Goal: Information Seeking & Learning: Learn about a topic

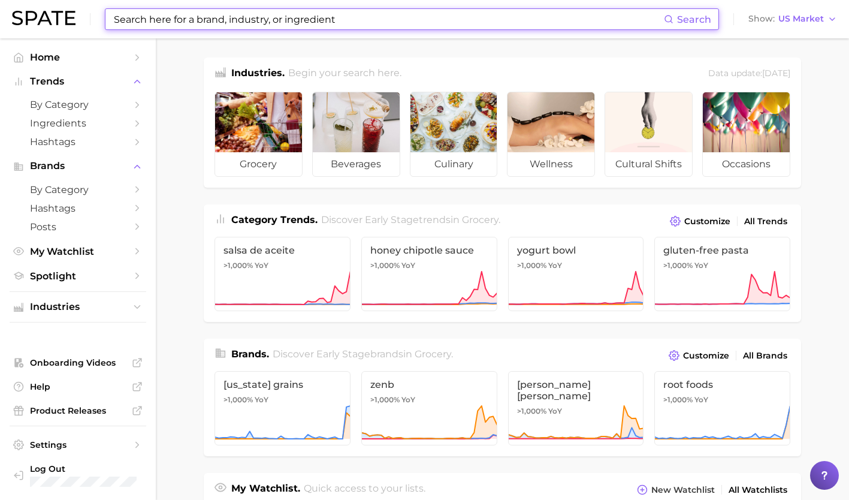
click at [314, 25] on input at bounding box center [388, 19] width 551 height 20
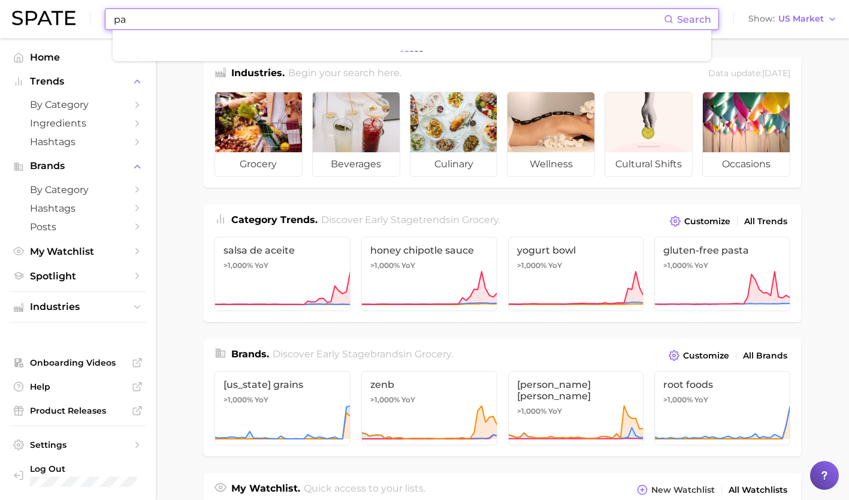
type input "p"
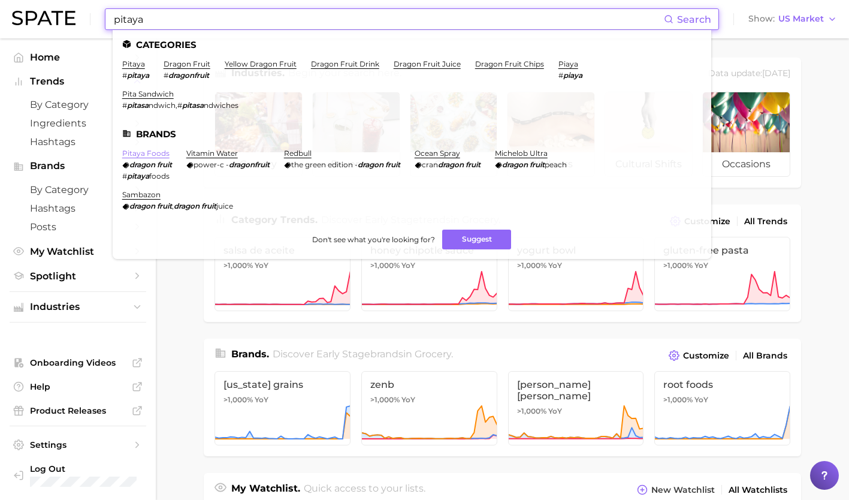
type input "pitaya"
click at [152, 153] on link "pitaya foods" at bounding box center [145, 153] width 47 height 9
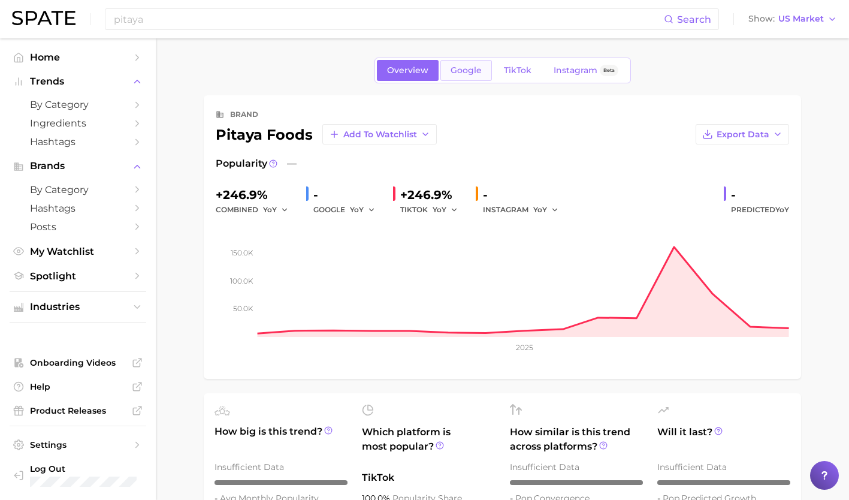
click at [481, 74] on link "Google" at bounding box center [466, 70] width 52 height 21
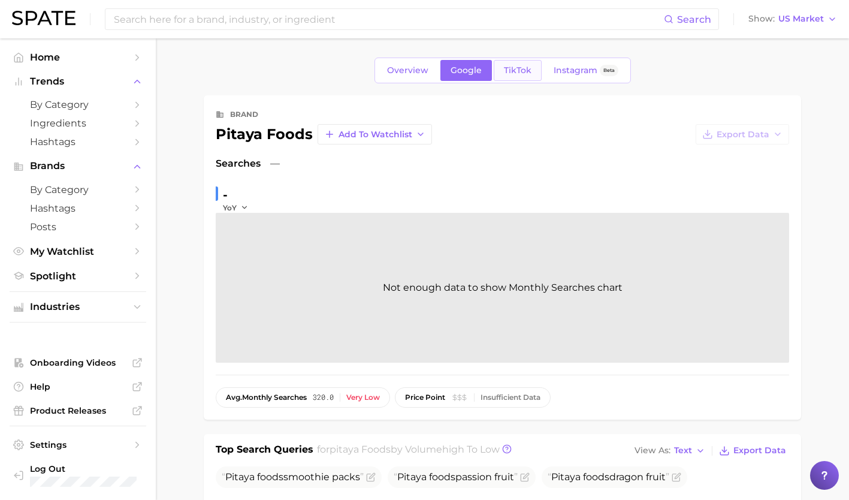
click at [512, 65] on link "TikTok" at bounding box center [518, 70] width 48 height 21
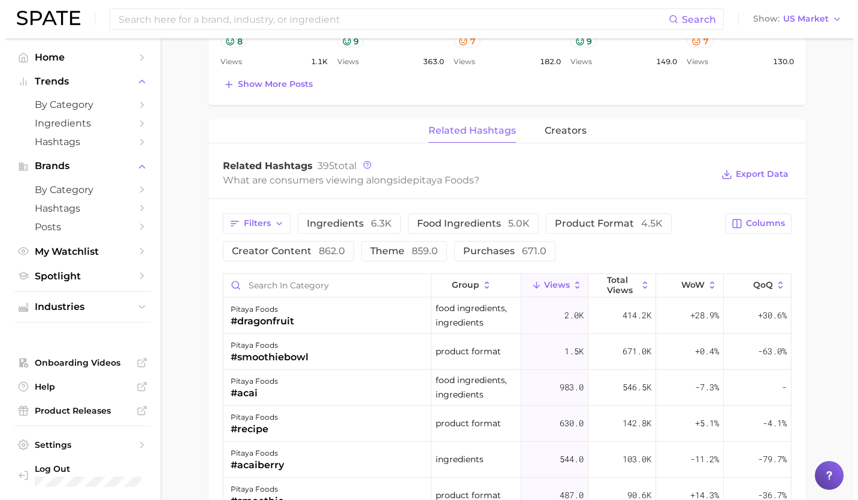
scroll to position [769, 0]
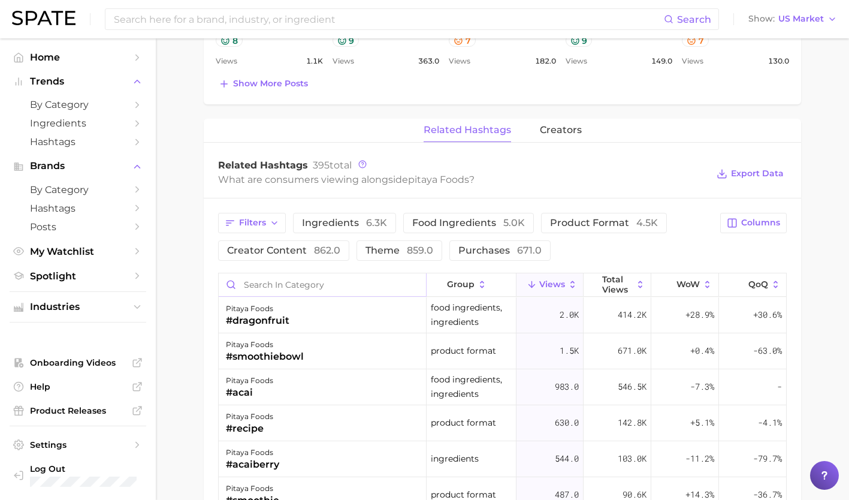
click at [283, 286] on input "Search in category" at bounding box center [322, 284] width 207 height 23
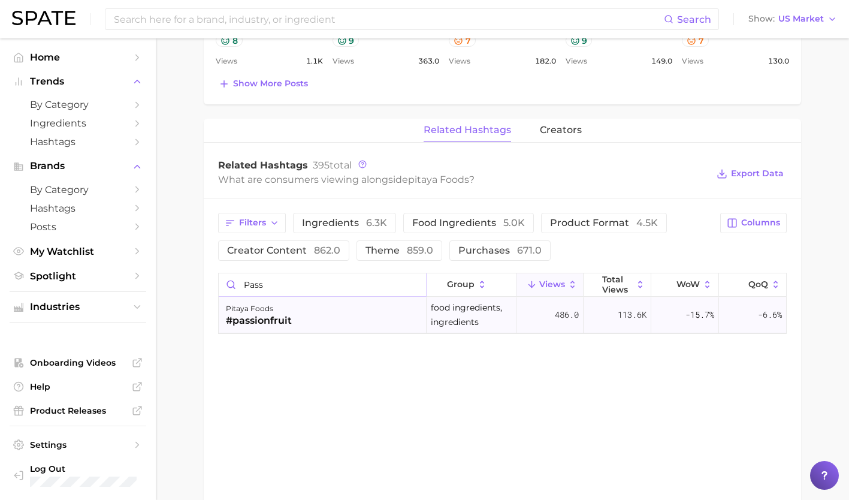
type input "pass"
click at [337, 331] on div "pitaya foods #passionfruit" at bounding box center [323, 315] width 208 height 36
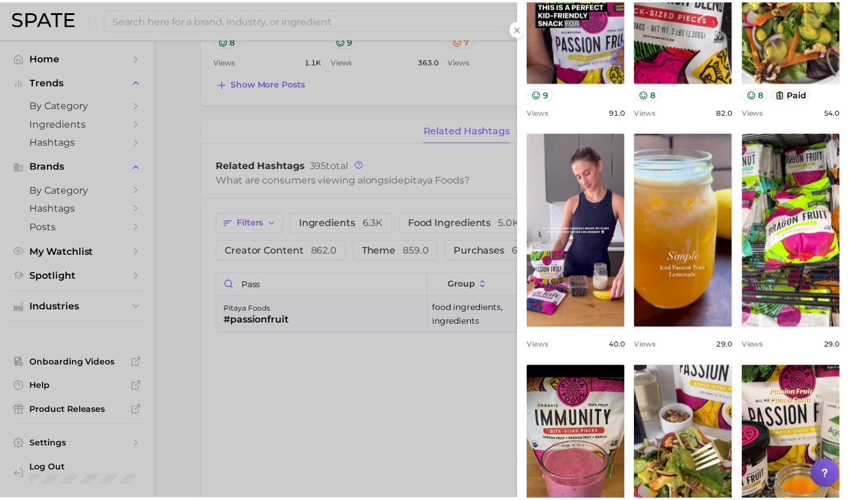
scroll to position [0, 0]
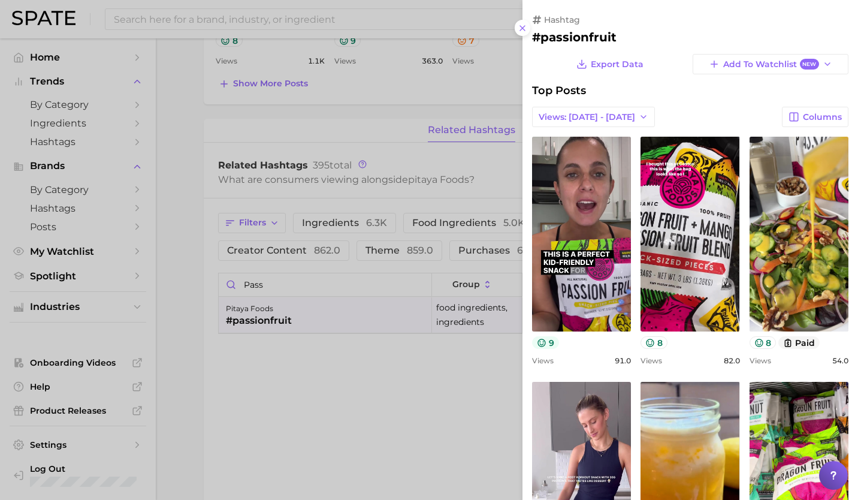
click at [544, 346] on icon at bounding box center [542, 343] width 10 height 10
click at [543, 334] on div "view post on TikTok 9" at bounding box center [581, 243] width 99 height 212
click at [544, 341] on icon at bounding box center [542, 343] width 10 height 10
click at [542, 338] on icon at bounding box center [542, 343] width 10 height 10
click at [376, 344] on div at bounding box center [429, 250] width 858 height 500
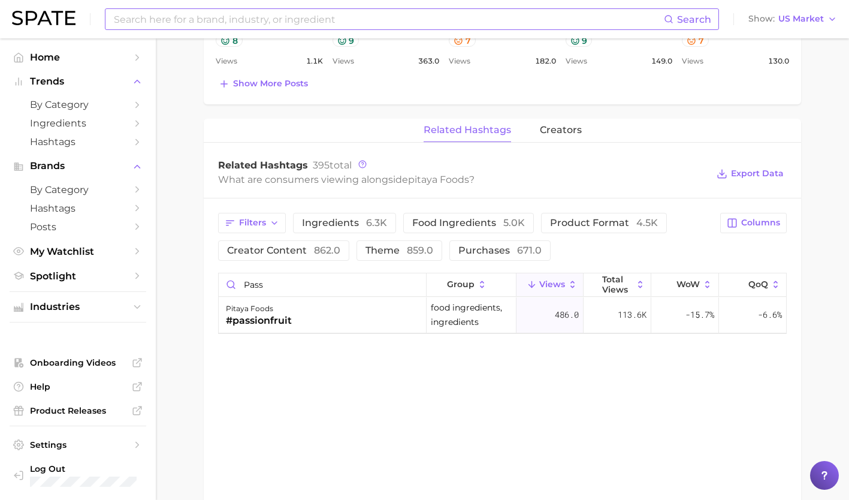
click at [285, 22] on input at bounding box center [388, 19] width 551 height 20
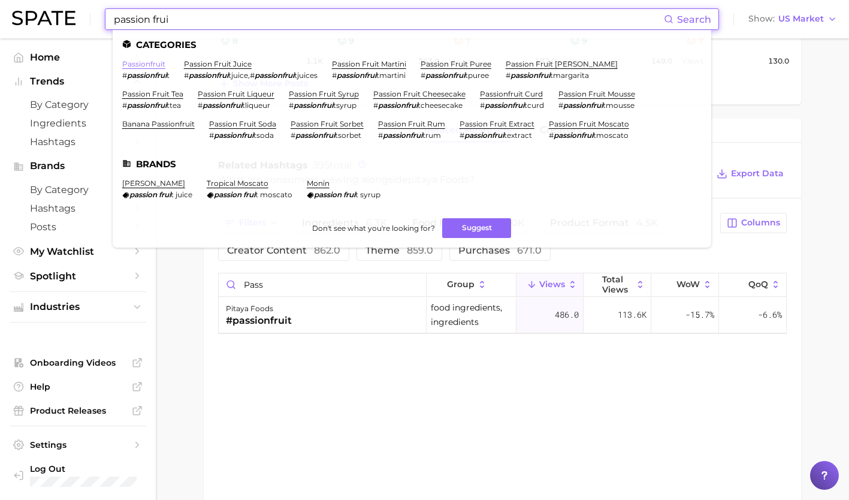
type input "passion frui"
click at [157, 63] on link "passionfruit" at bounding box center [143, 63] width 43 height 9
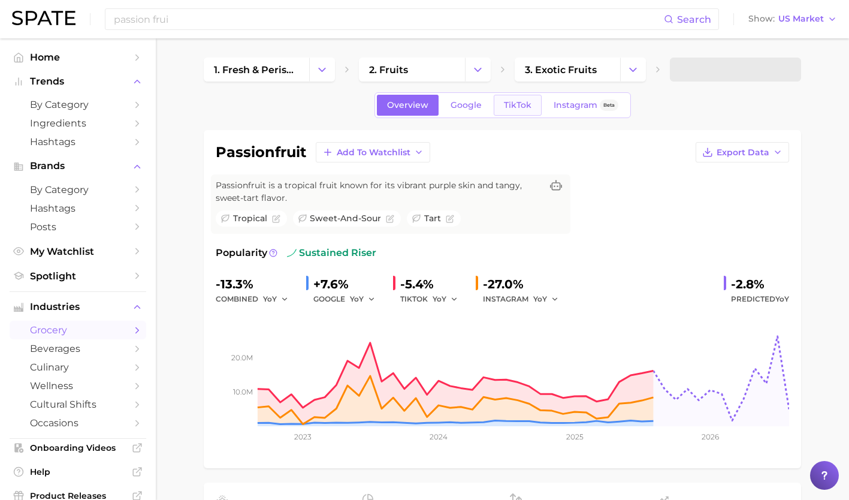
click at [521, 102] on span "TikTok" at bounding box center [518, 105] width 28 height 10
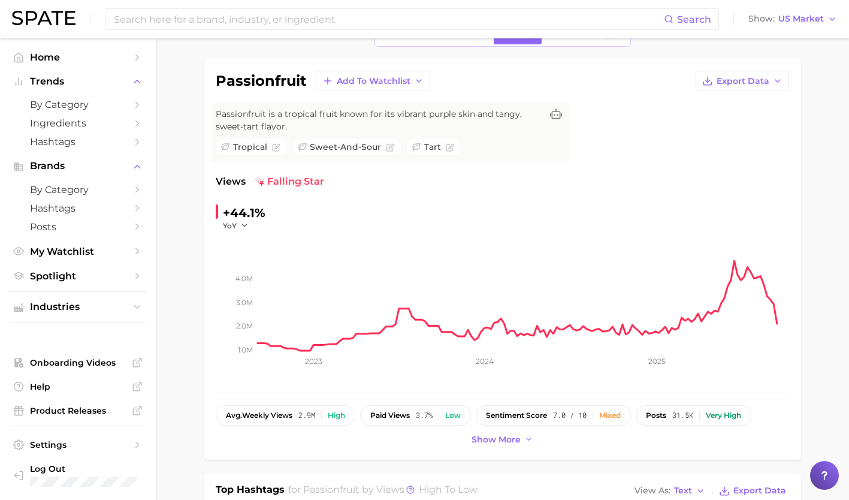
scroll to position [70, 0]
drag, startPoint x: 837, startPoint y: 153, endPoint x: 833, endPoint y: 148, distance: 6.4
click at [728, 403] on div "passionfruit Add to Watchlist Export Data Passionfruit is a tropical fruit know…" at bounding box center [502, 260] width 573 height 377
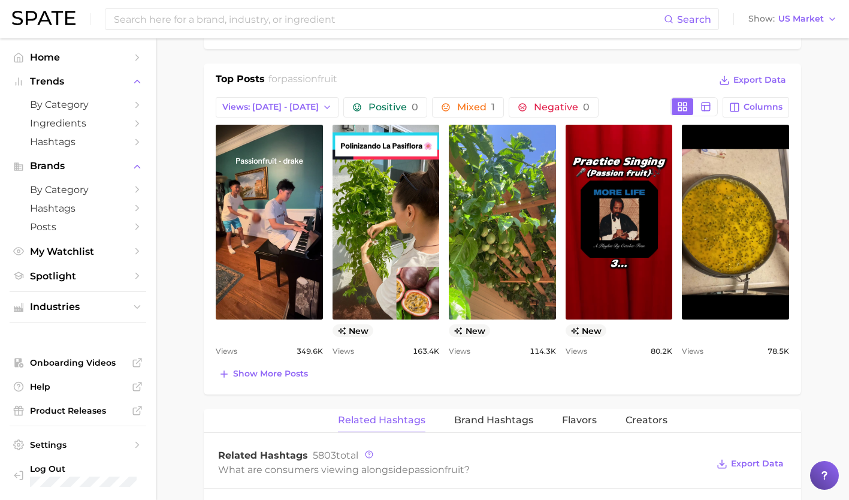
scroll to position [568, 0]
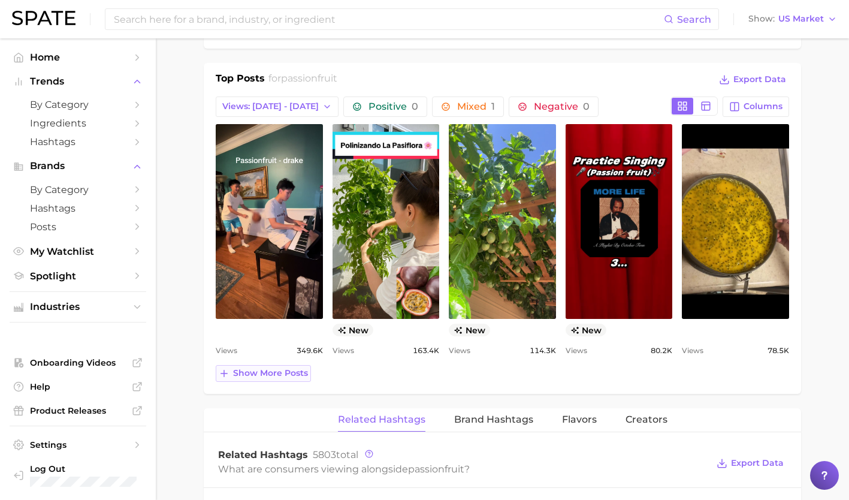
click at [260, 376] on span "Show more posts" at bounding box center [270, 373] width 75 height 10
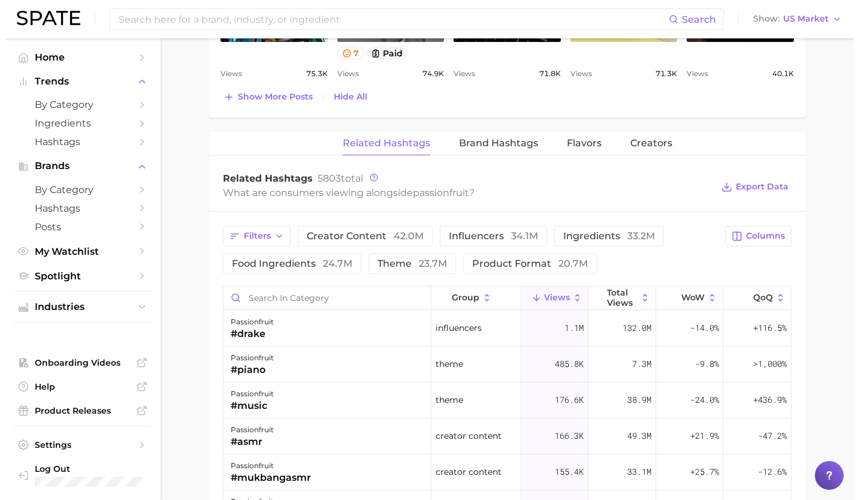
scroll to position [1133, 0]
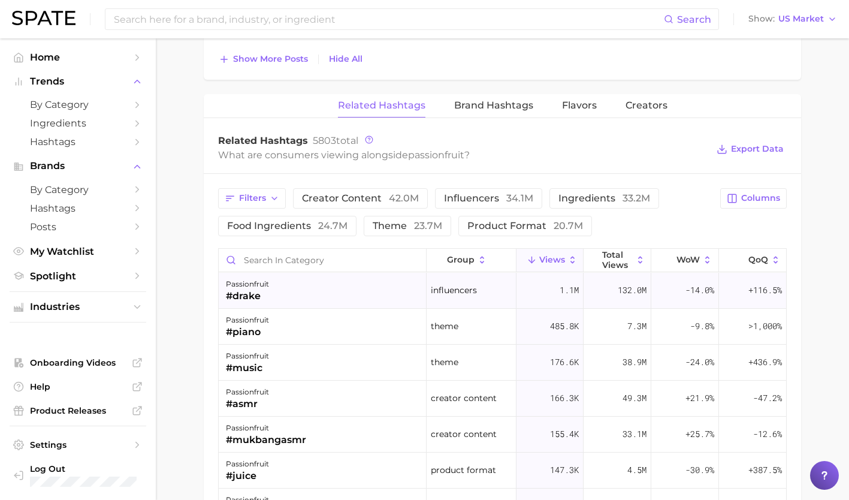
click at [314, 289] on div "passionfruit #drake" at bounding box center [323, 291] width 208 height 36
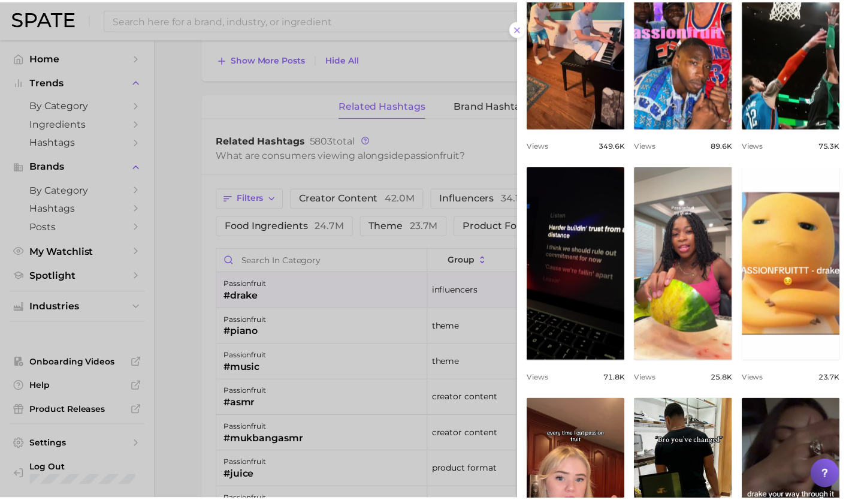
scroll to position [204, 0]
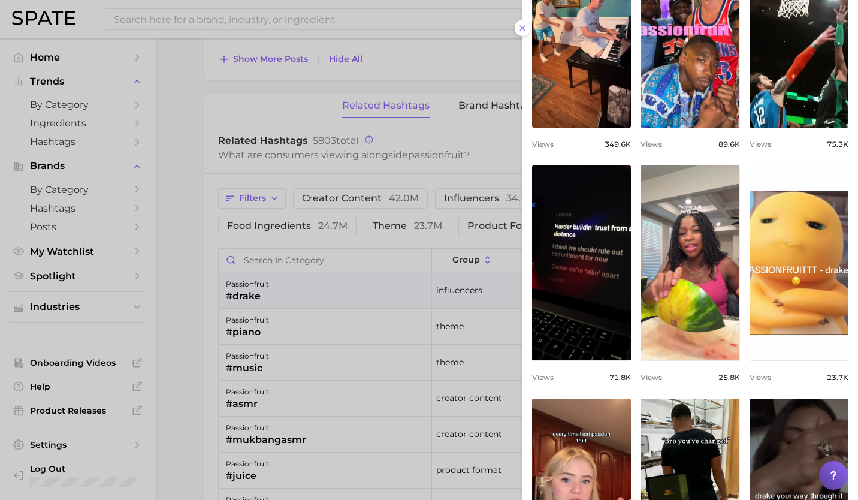
click at [361, 334] on div at bounding box center [429, 250] width 858 height 500
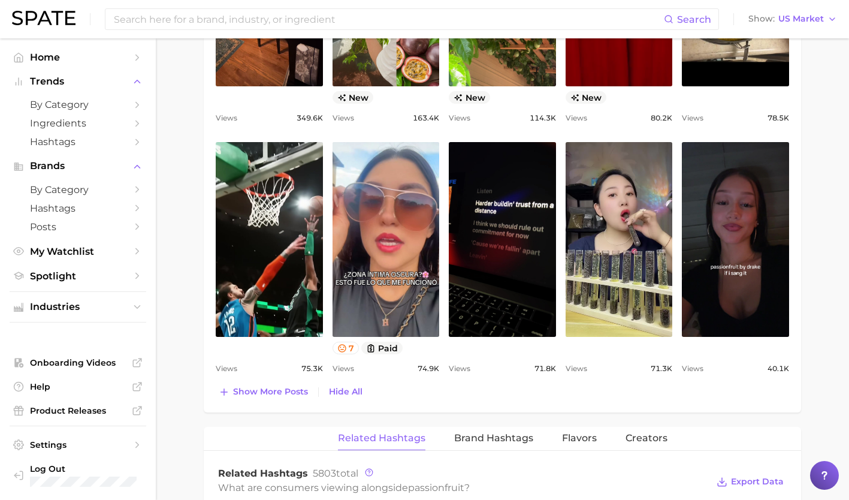
scroll to position [800, 0]
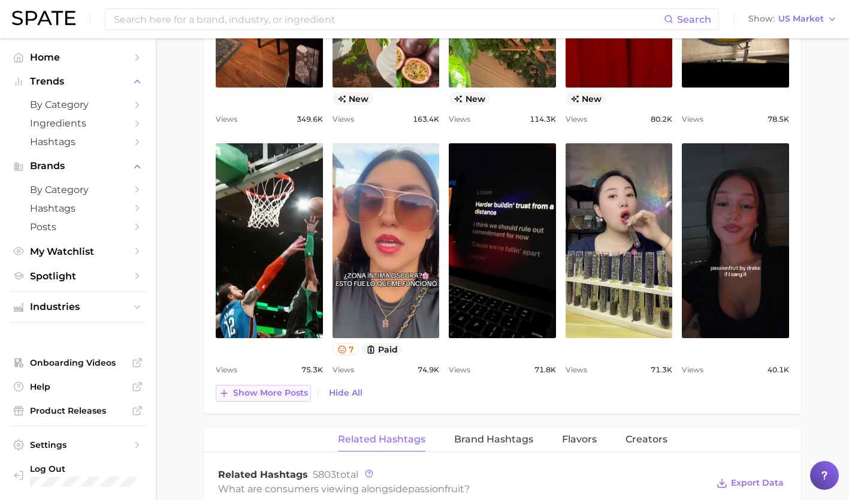
click at [285, 397] on span "Show more posts" at bounding box center [270, 393] width 75 height 10
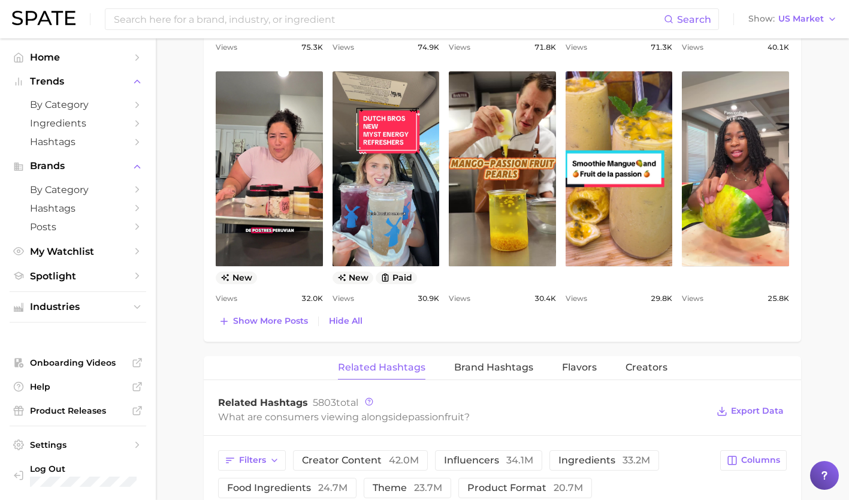
scroll to position [1121, 0]
click at [283, 314] on button "Show more posts" at bounding box center [263, 321] width 95 height 17
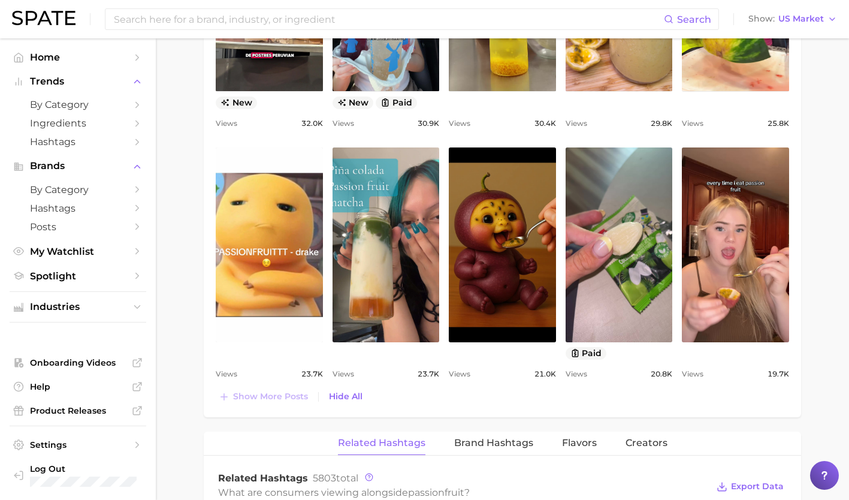
scroll to position [0, 0]
